Goal: Find specific page/section: Find specific page/section

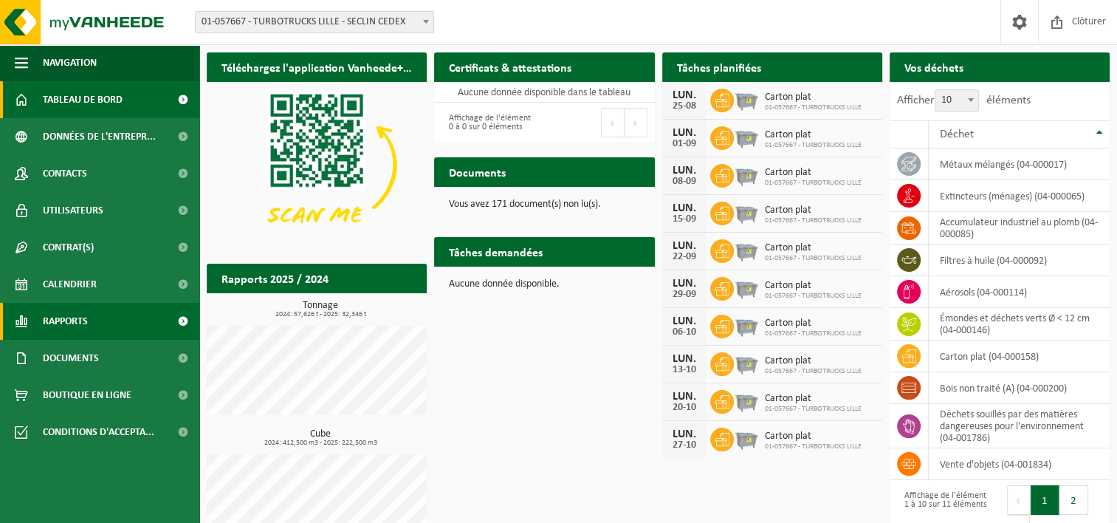
click at [68, 323] on span "Rapports" at bounding box center [65, 321] width 45 height 37
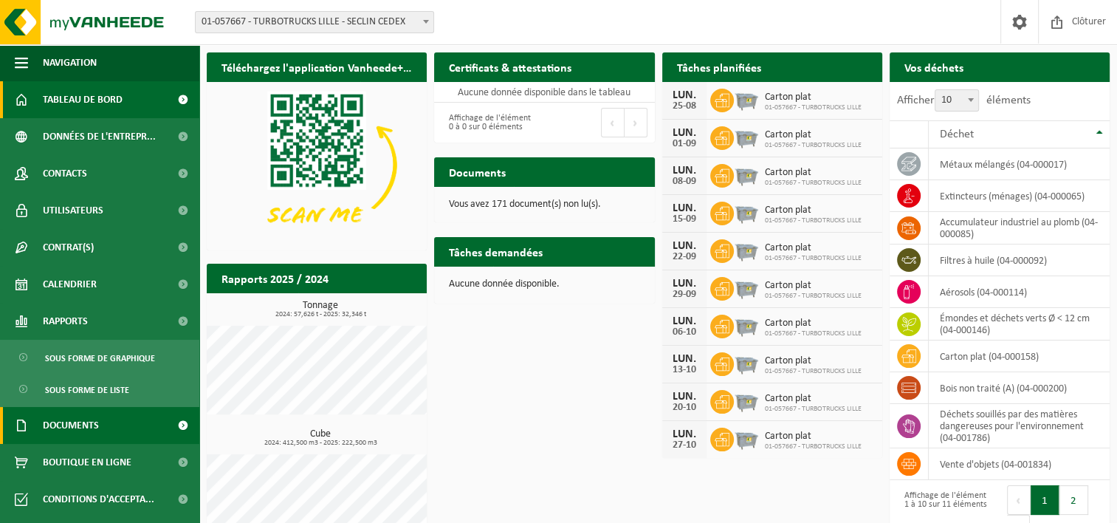
click at [89, 417] on span "Documents" at bounding box center [71, 425] width 56 height 37
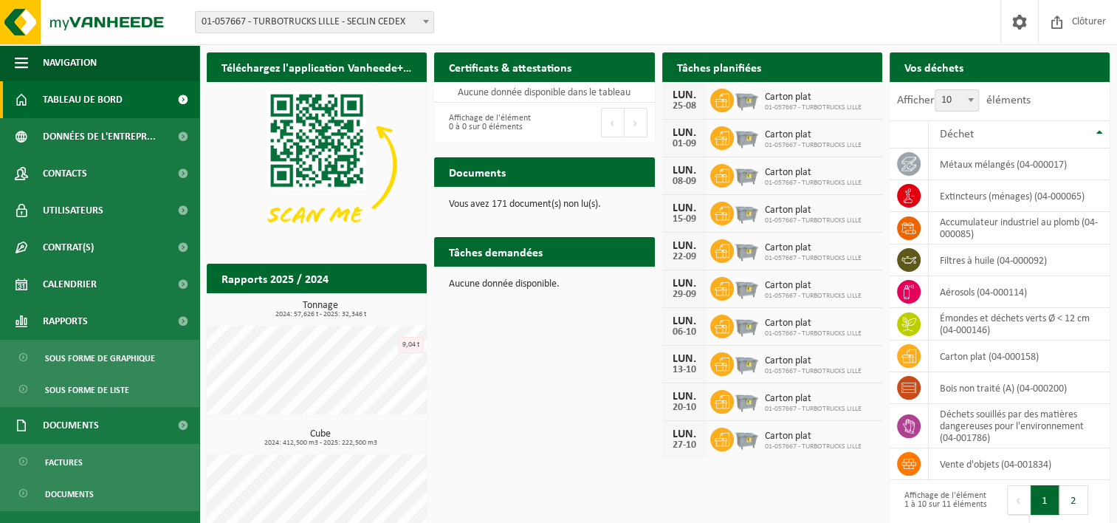
scroll to position [62, 0]
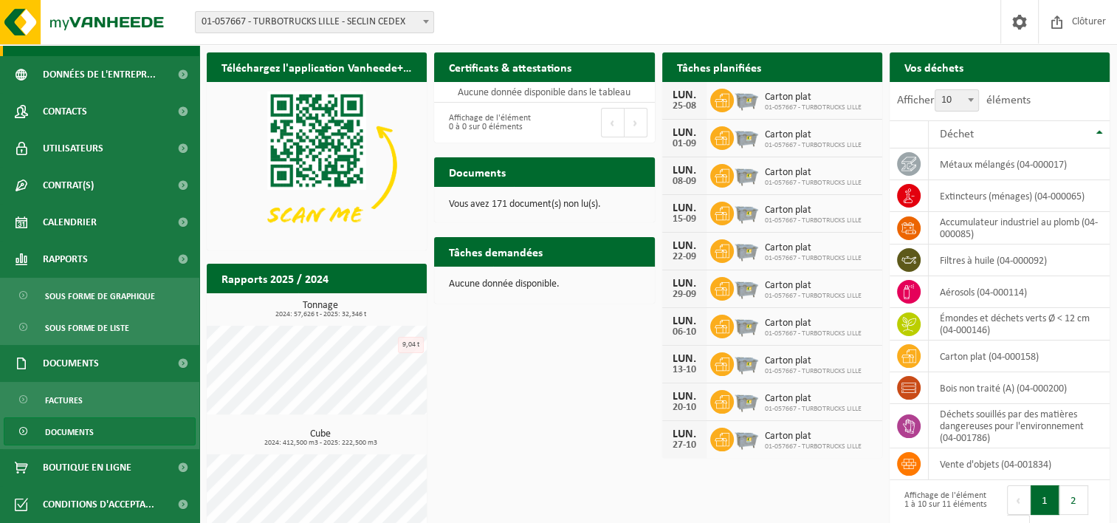
click at [52, 431] on span "Documents" at bounding box center [69, 432] width 49 height 28
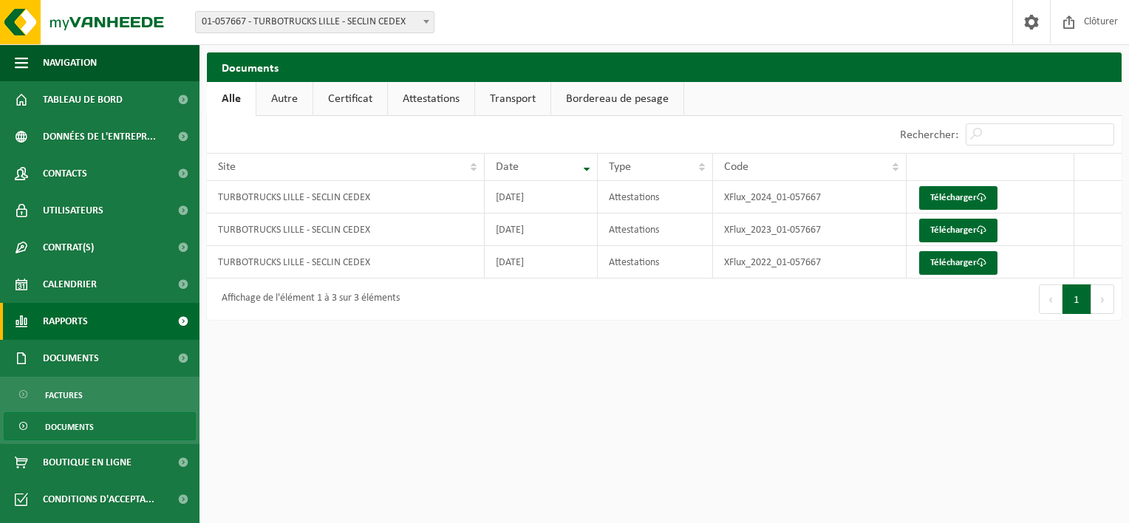
click at [86, 316] on span "Rapports" at bounding box center [65, 321] width 45 height 37
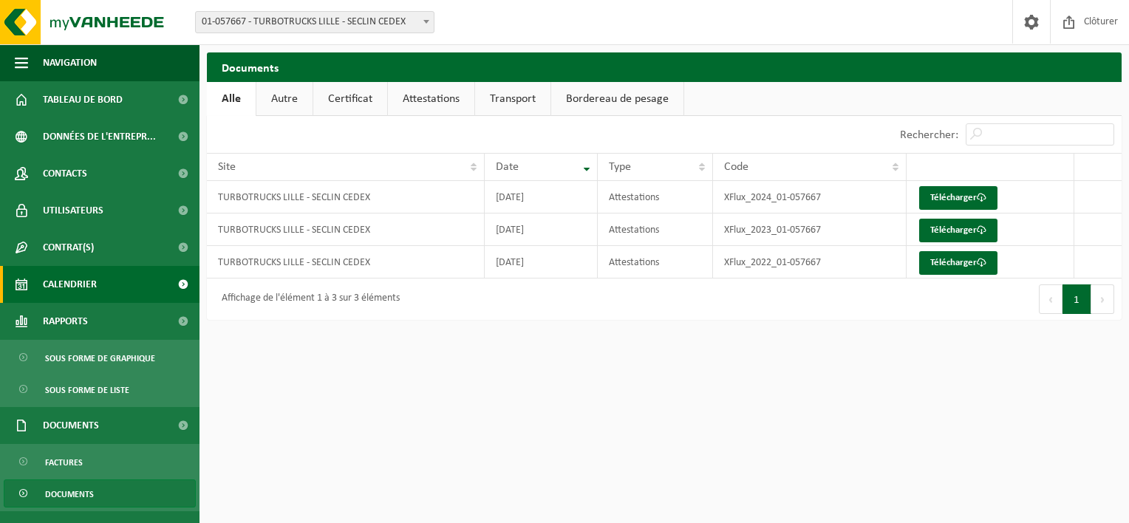
click at [102, 282] on link "Calendrier" at bounding box center [99, 284] width 199 height 37
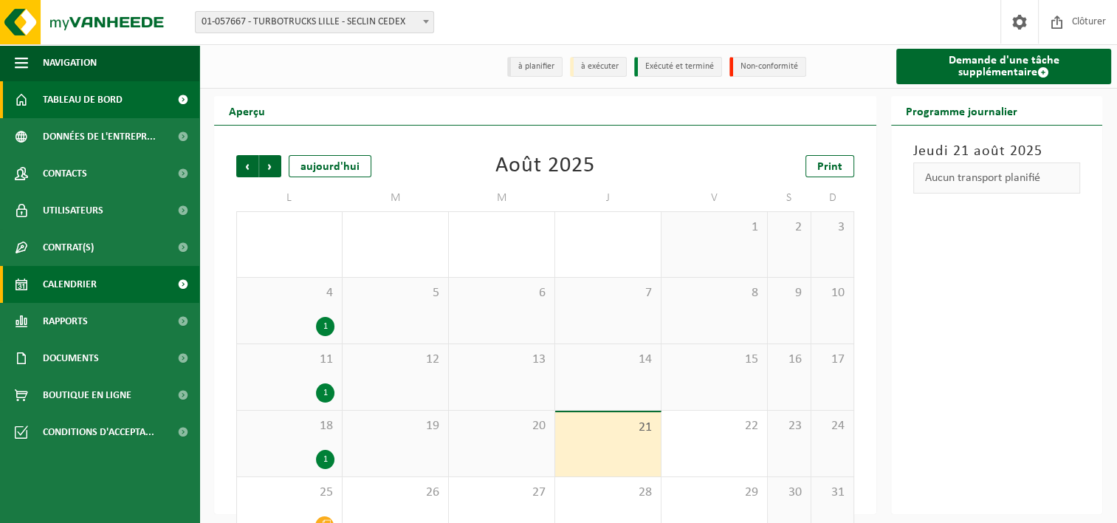
click at [71, 107] on span "Tableau de bord" at bounding box center [83, 99] width 80 height 37
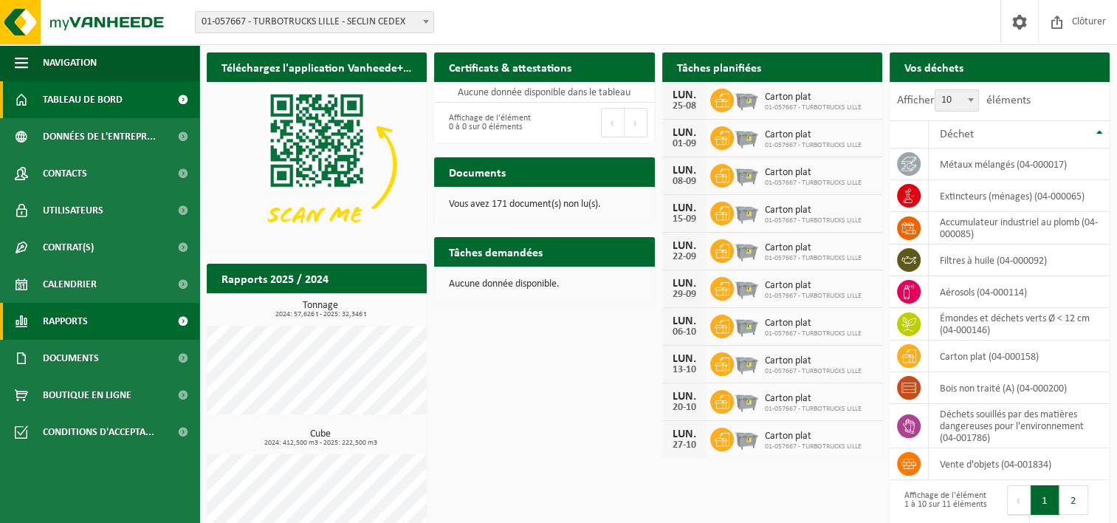
click at [72, 311] on span "Rapports" at bounding box center [65, 321] width 45 height 37
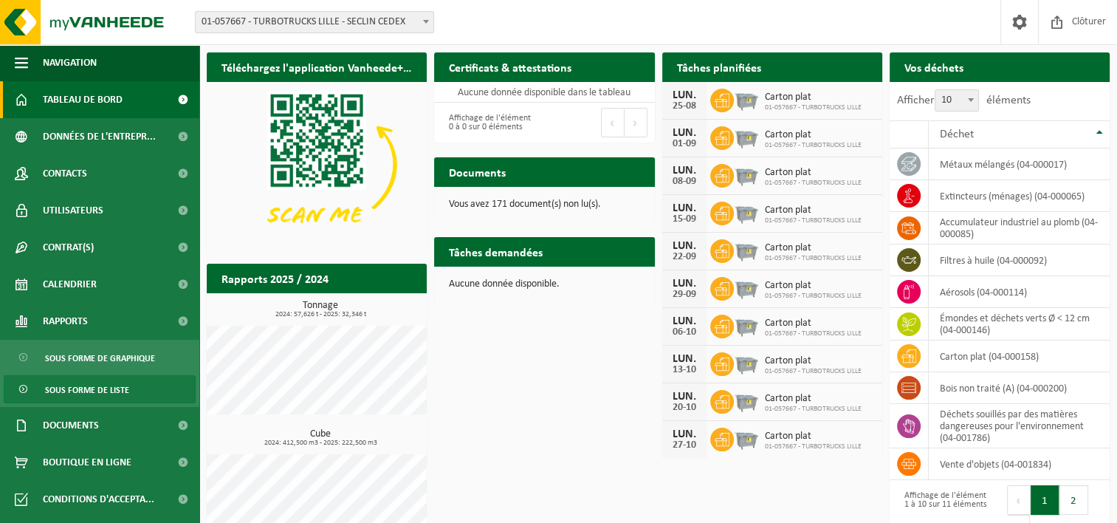
click at [81, 393] on span "Sous forme de liste" at bounding box center [87, 390] width 84 height 28
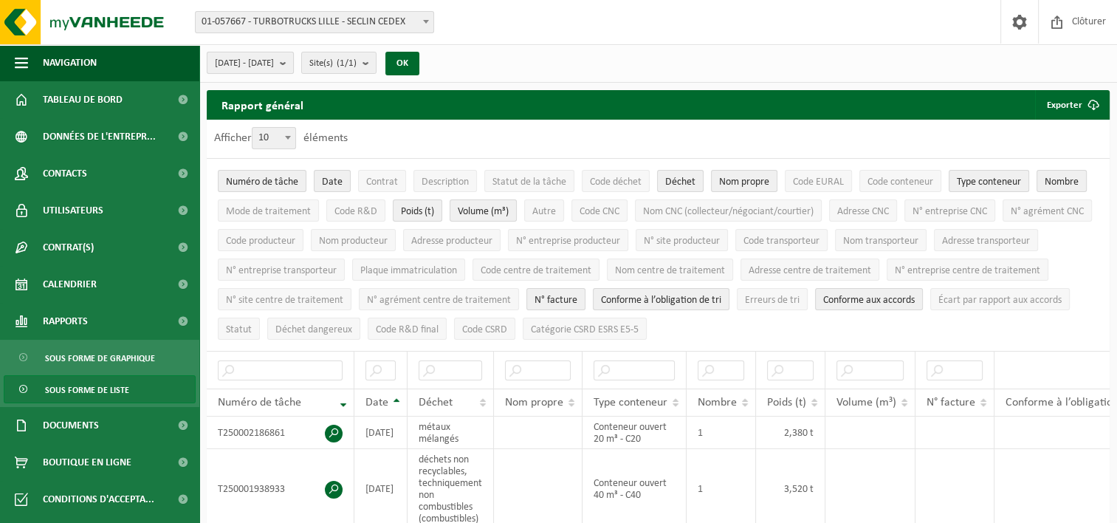
click at [293, 64] on b "submit" at bounding box center [286, 62] width 13 height 21
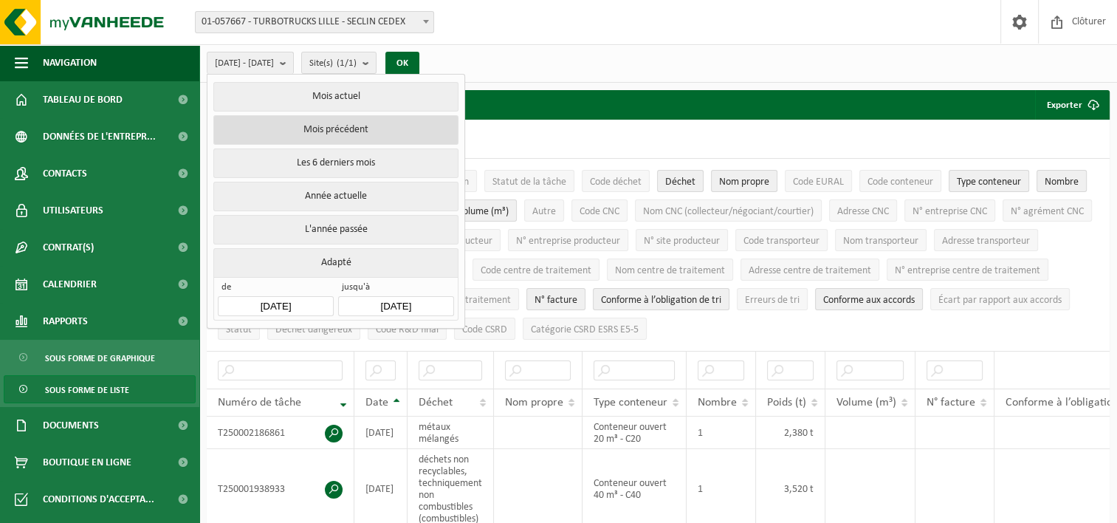
click at [354, 129] on button "Mois précédent" at bounding box center [335, 130] width 244 height 30
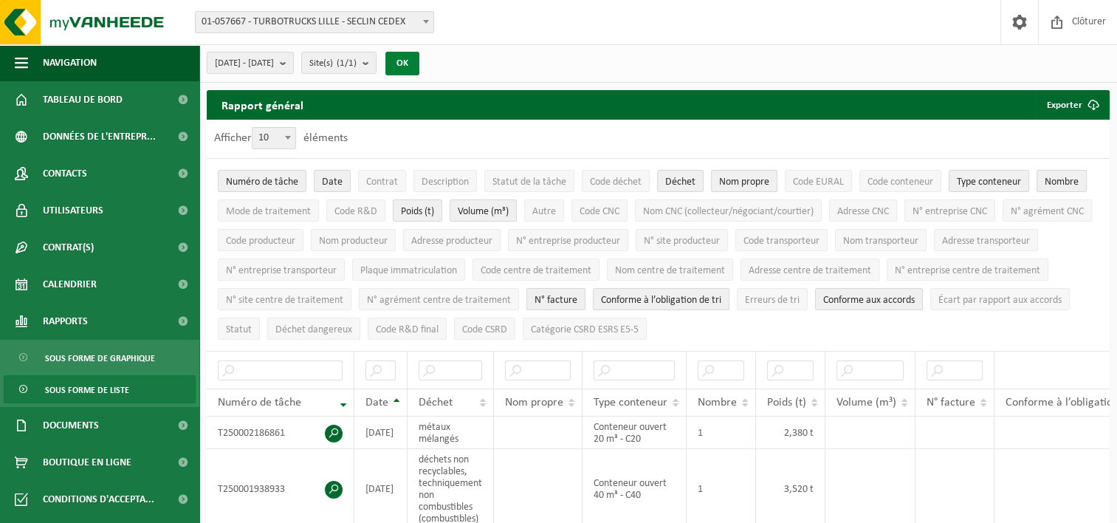
click at [420, 65] on button "OK" at bounding box center [403, 64] width 34 height 24
click at [293, 62] on b "submit" at bounding box center [286, 62] width 13 height 21
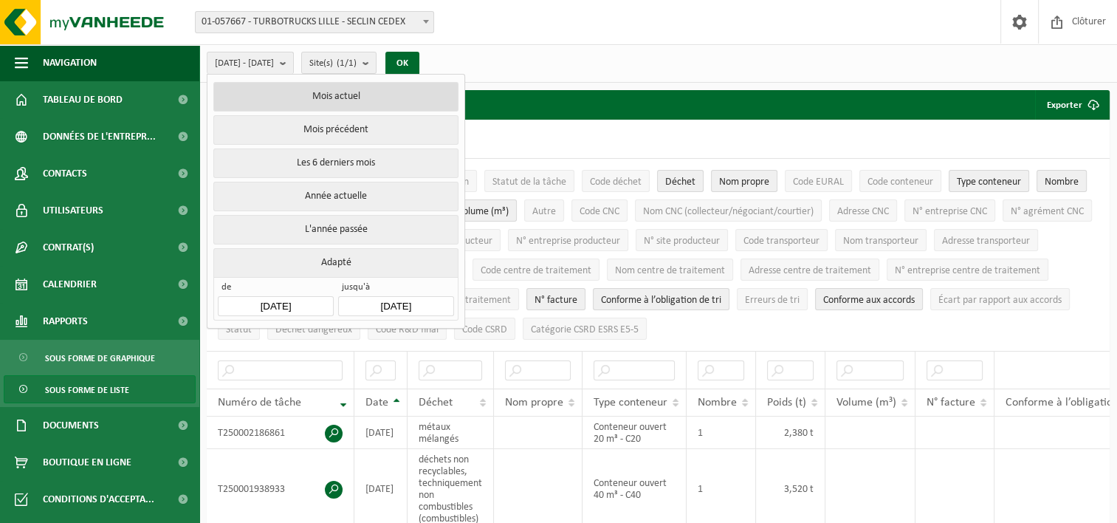
click at [328, 95] on button "Mois actuel" at bounding box center [335, 97] width 244 height 30
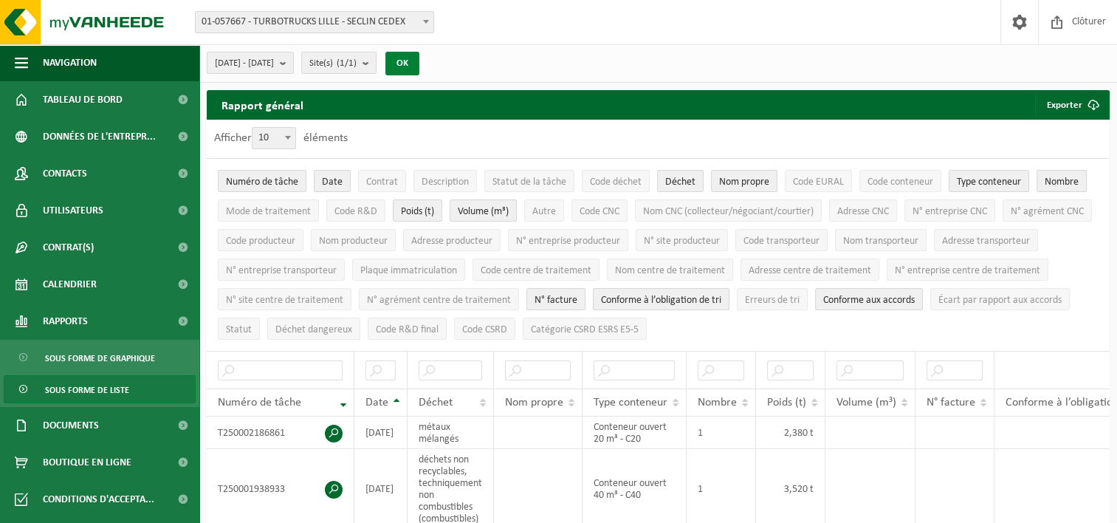
click at [420, 61] on button "OK" at bounding box center [403, 64] width 34 height 24
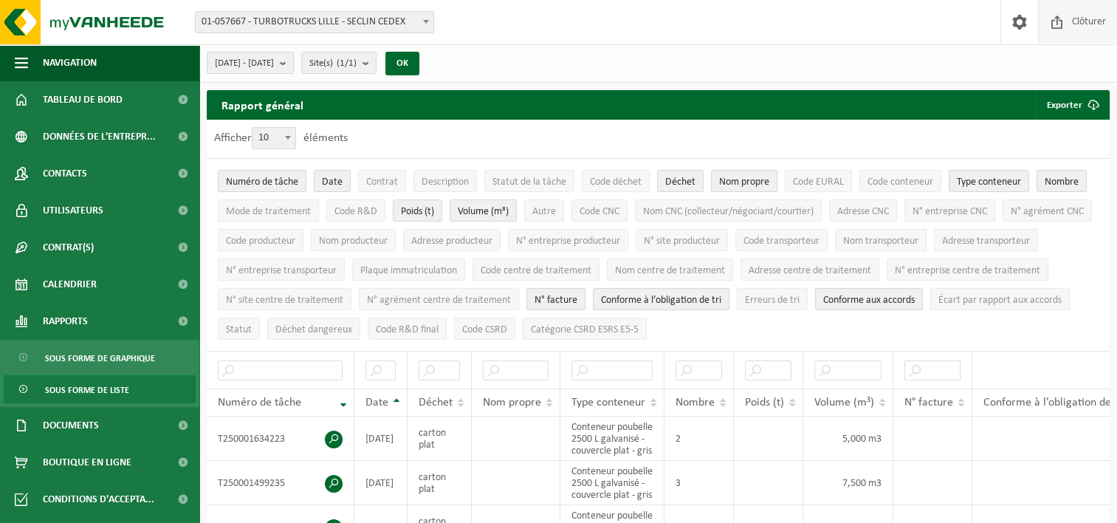
click at [1092, 13] on span "Clôturer" at bounding box center [1089, 22] width 41 height 44
